Goal: Navigation & Orientation: Find specific page/section

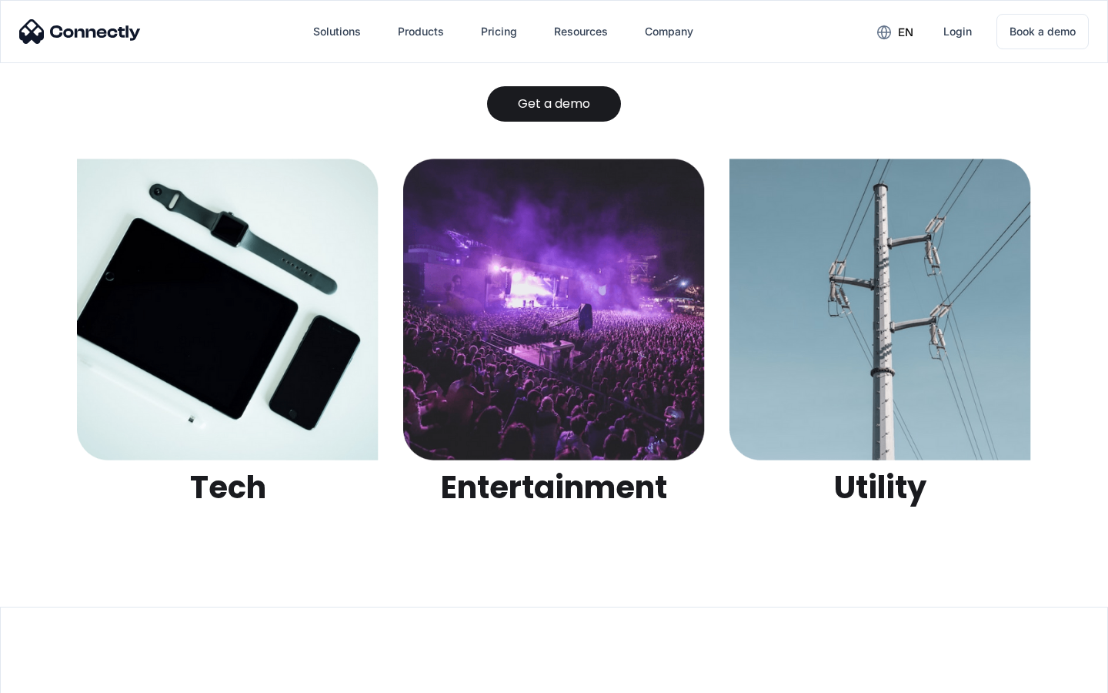
scroll to position [4855, 0]
